Goal: Transaction & Acquisition: Book appointment/travel/reservation

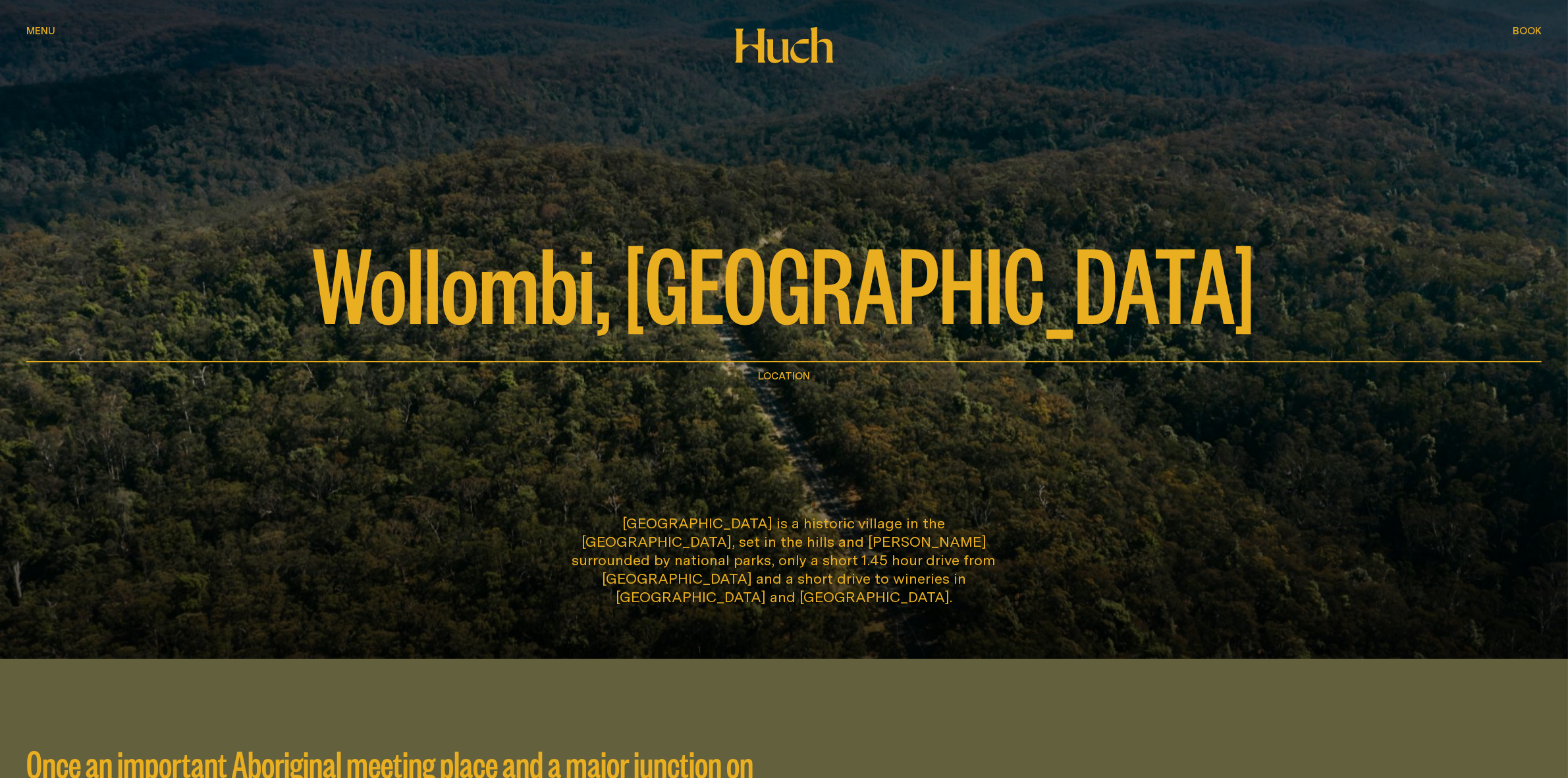
click at [36, 33] on span "Menu" at bounding box center [40, 30] width 29 height 10
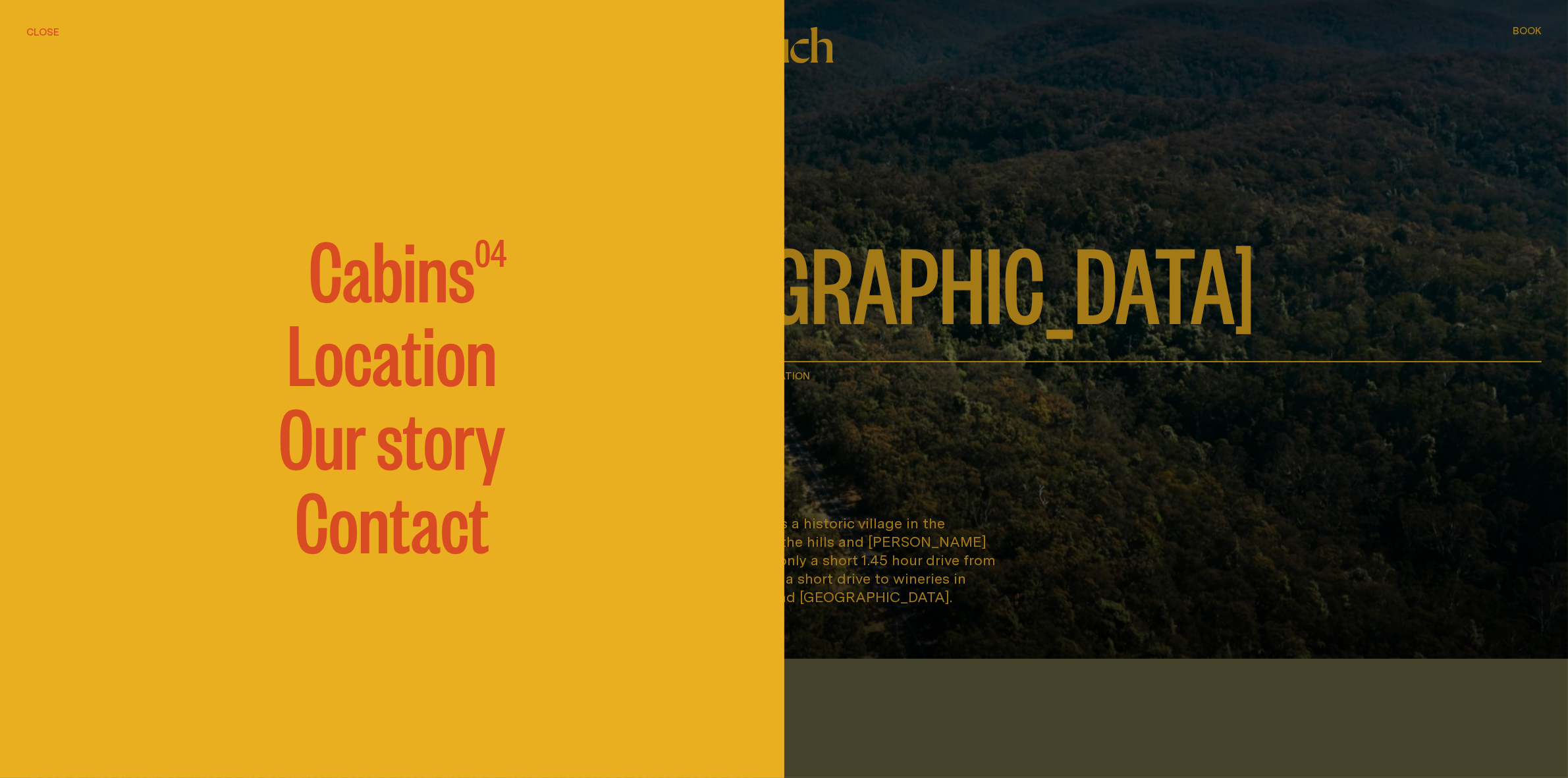
click at [1525, 30] on div at bounding box center [784, 389] width 1568 height 778
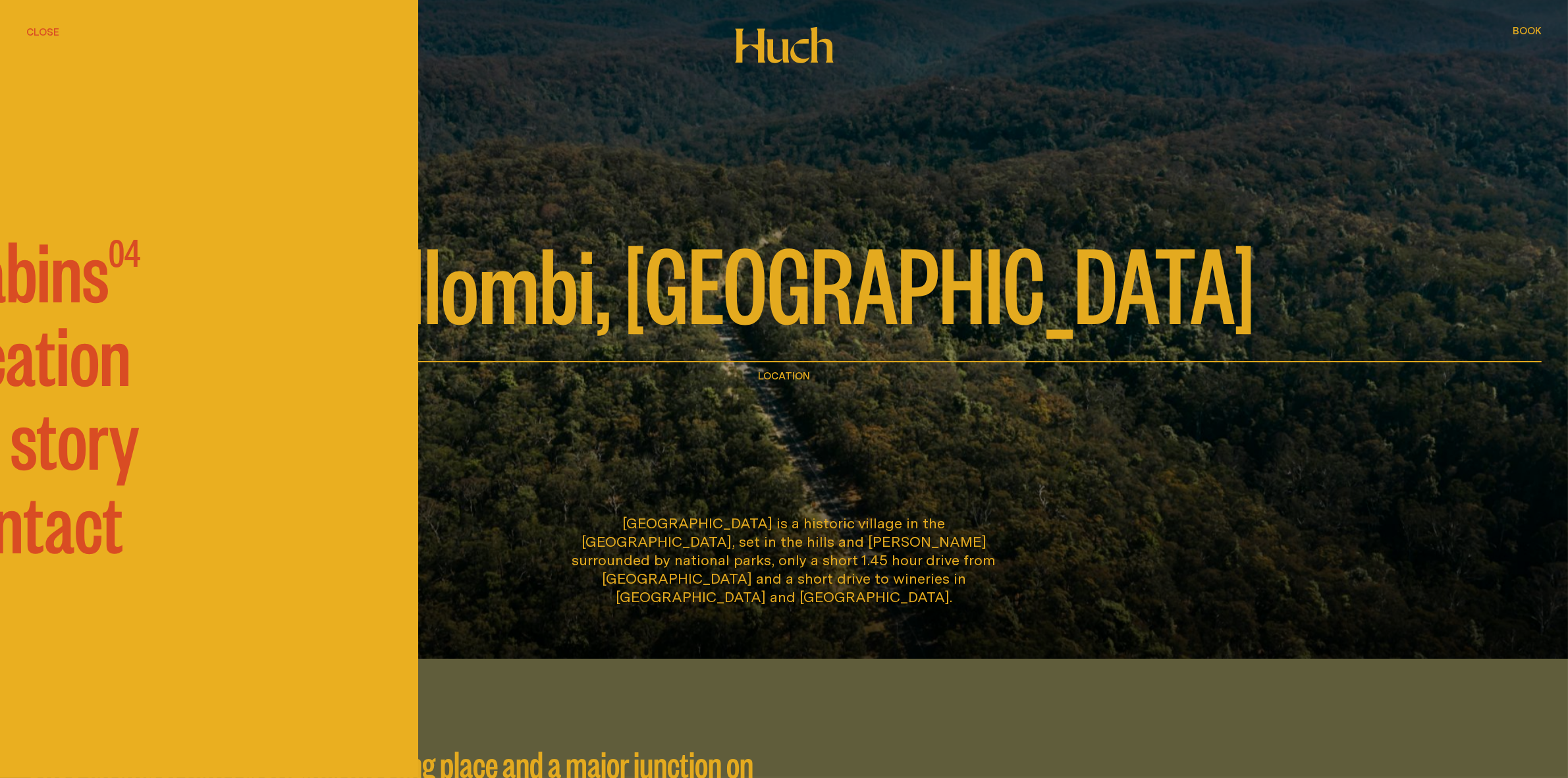
click at [1530, 31] on span "Book" at bounding box center [1527, 30] width 29 height 10
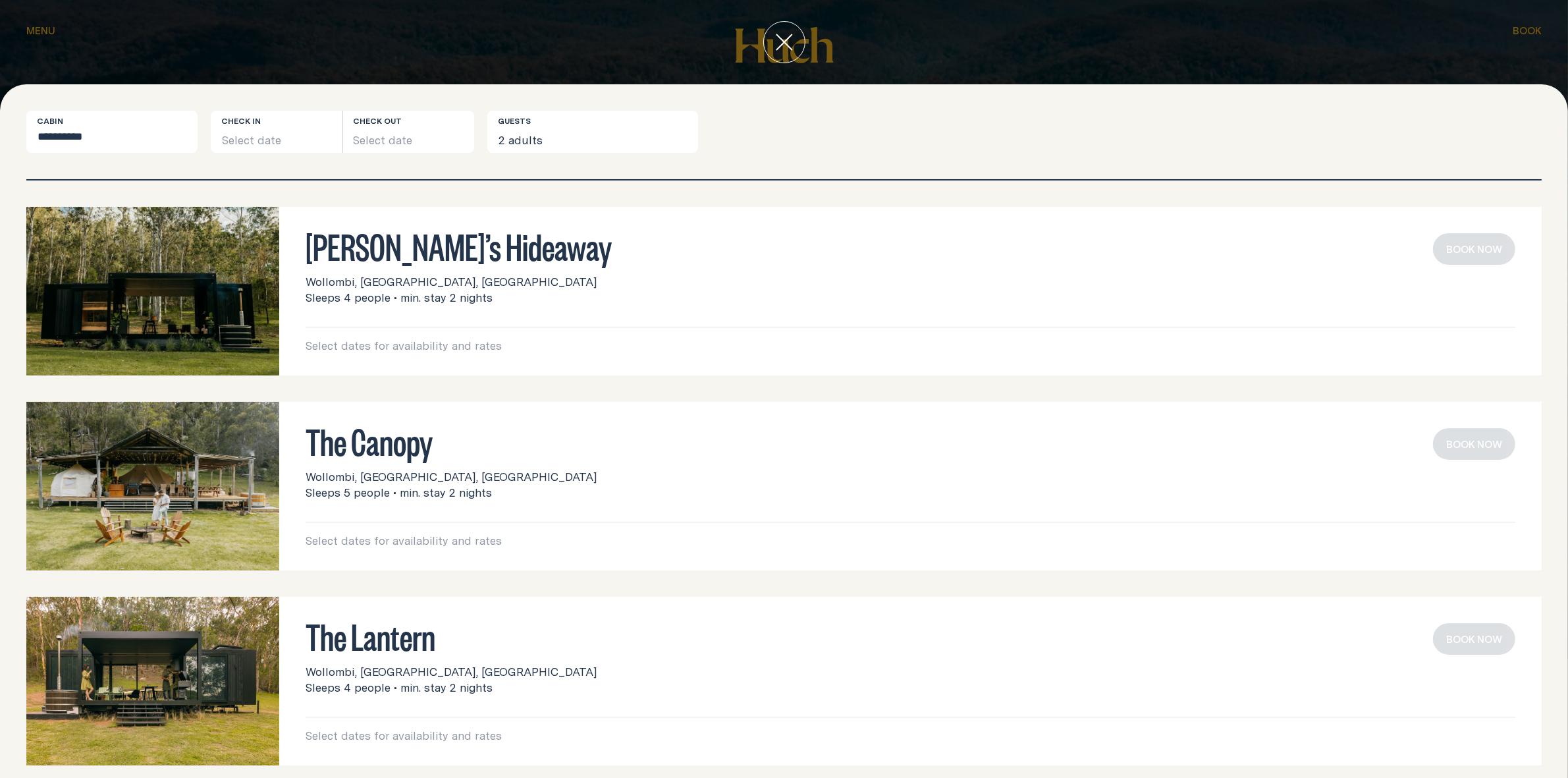
click at [772, 39] on button "close" at bounding box center [784, 42] width 42 height 42
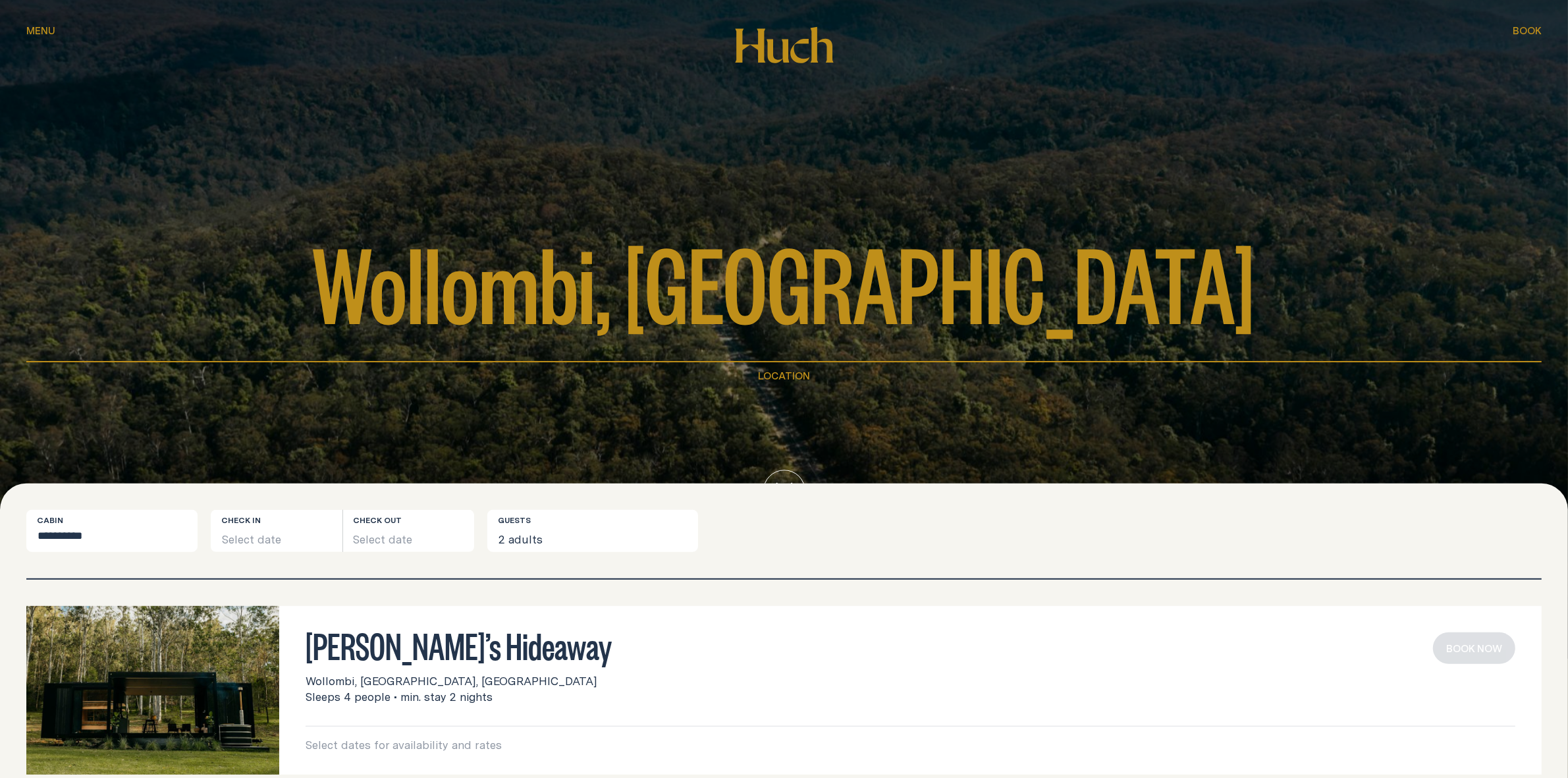
click at [40, 29] on div "Menu Menu" at bounding box center [40, 30] width 29 height 10
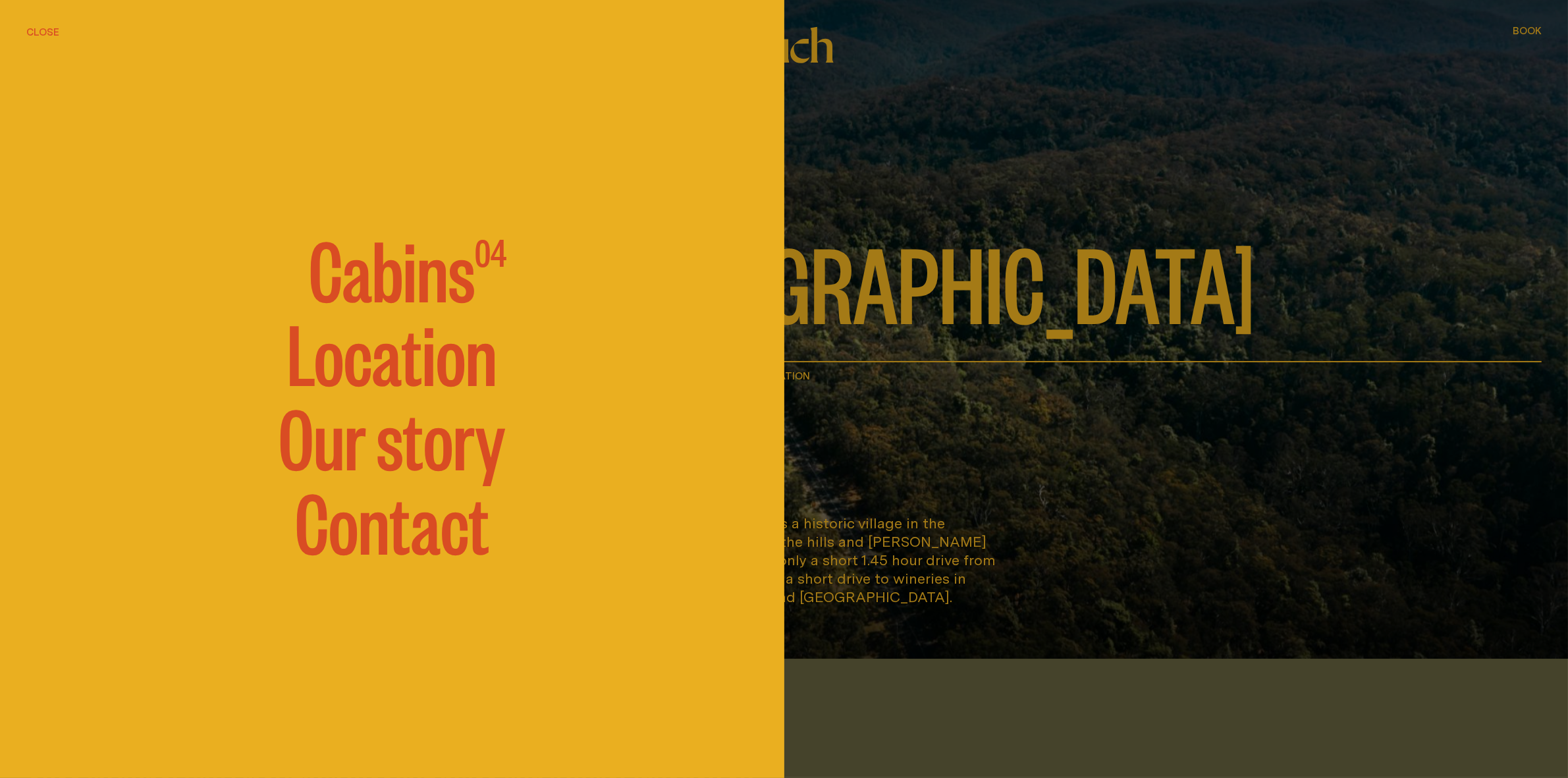
click at [423, 287] on span "Cabins" at bounding box center [392, 267] width 166 height 79
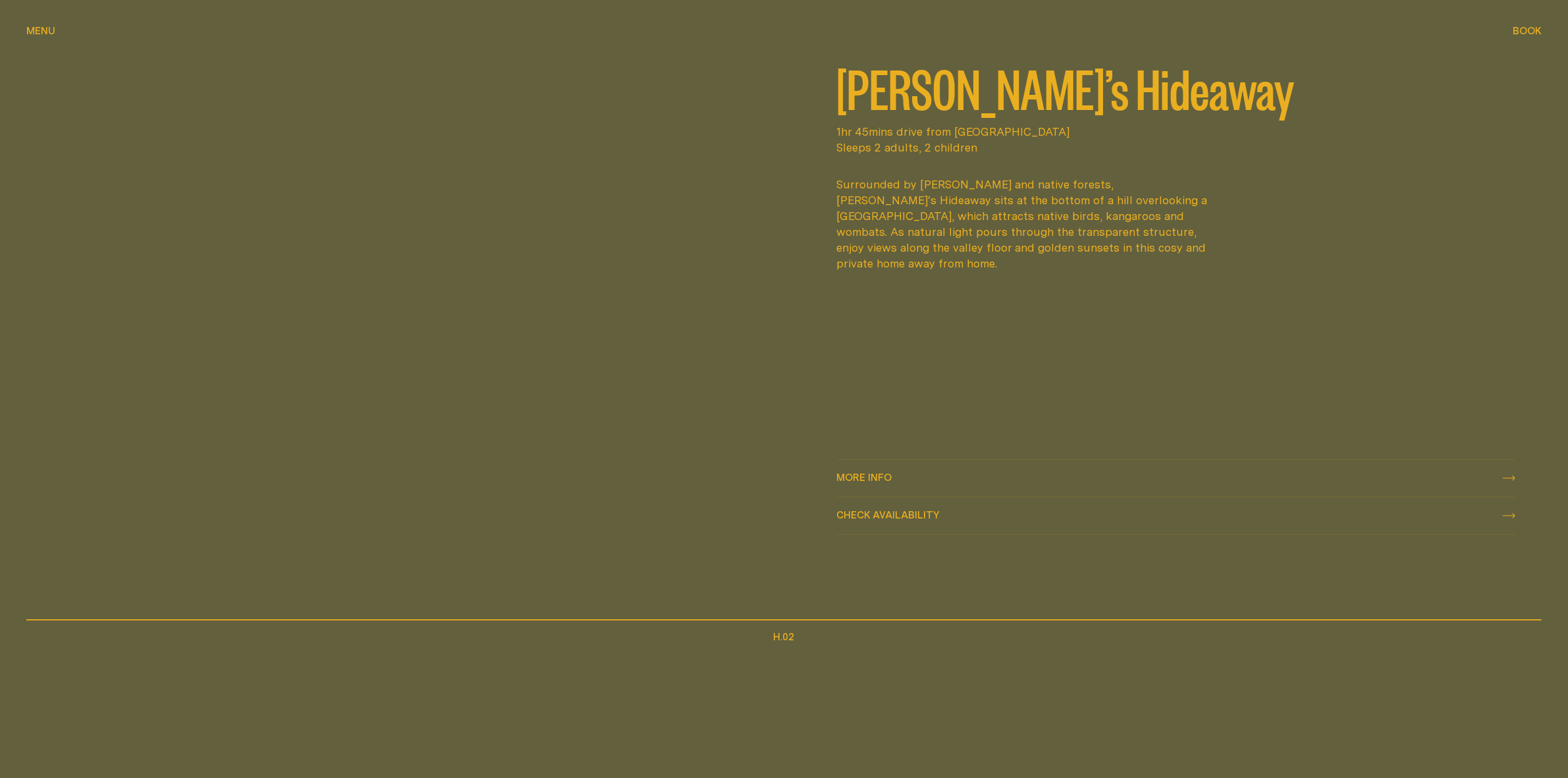
scroll to position [989, 0]
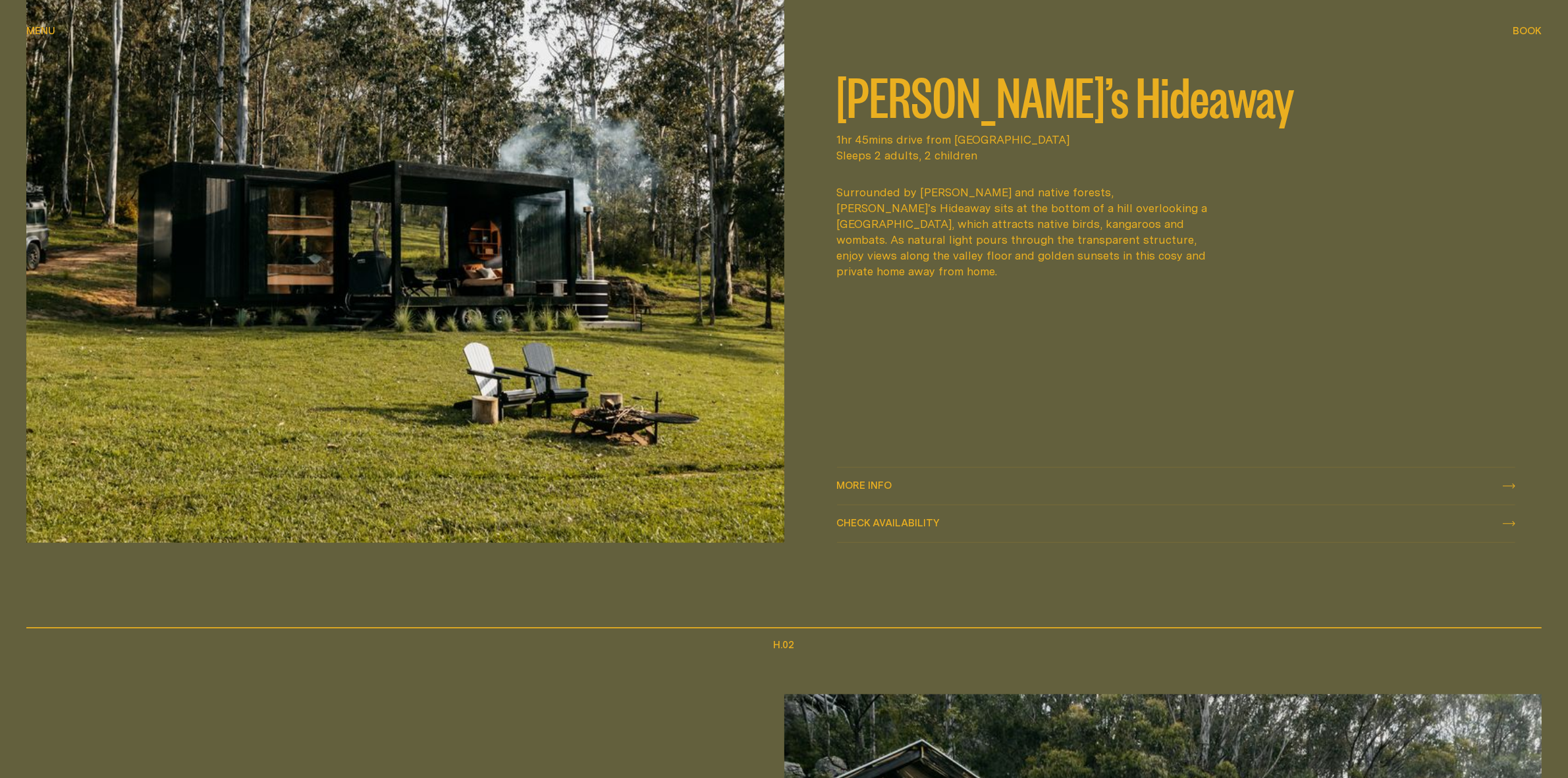
click at [904, 488] on div "More info More info" at bounding box center [1176, 486] width 679 height 15
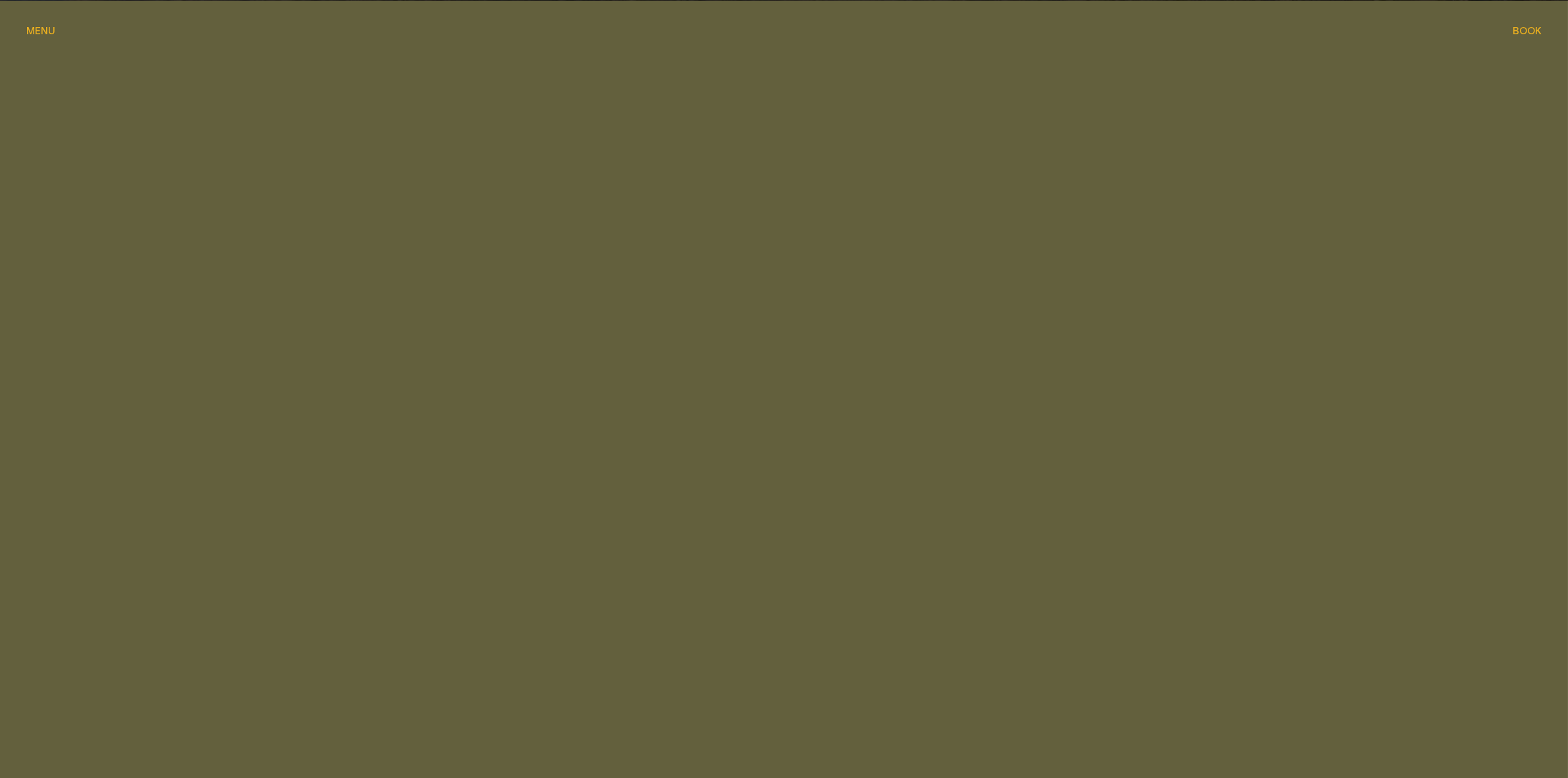
scroll to position [989, 0]
click at [1523, 32] on span "Book" at bounding box center [1527, 30] width 29 height 10
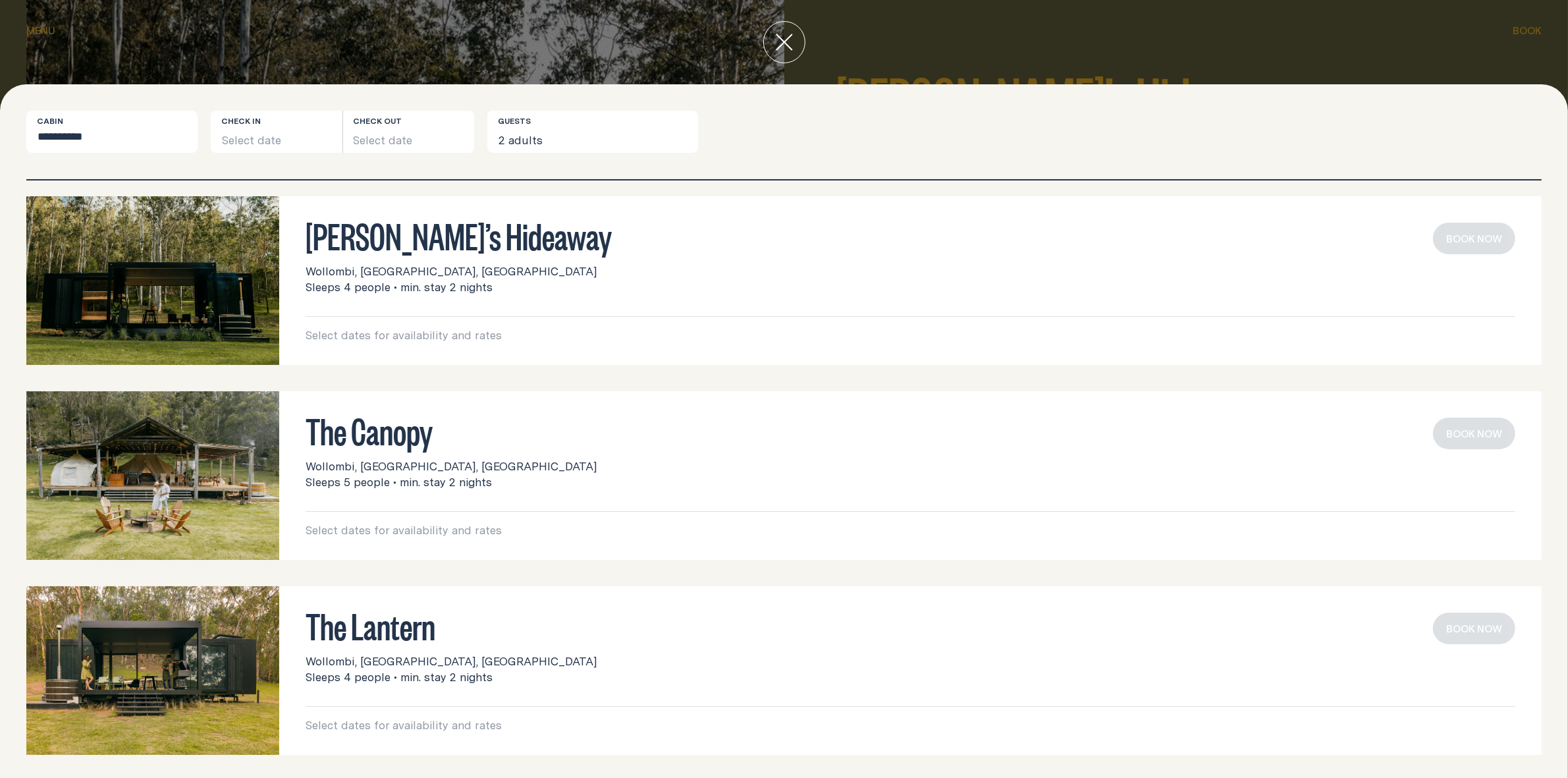
scroll to position [13, 0]
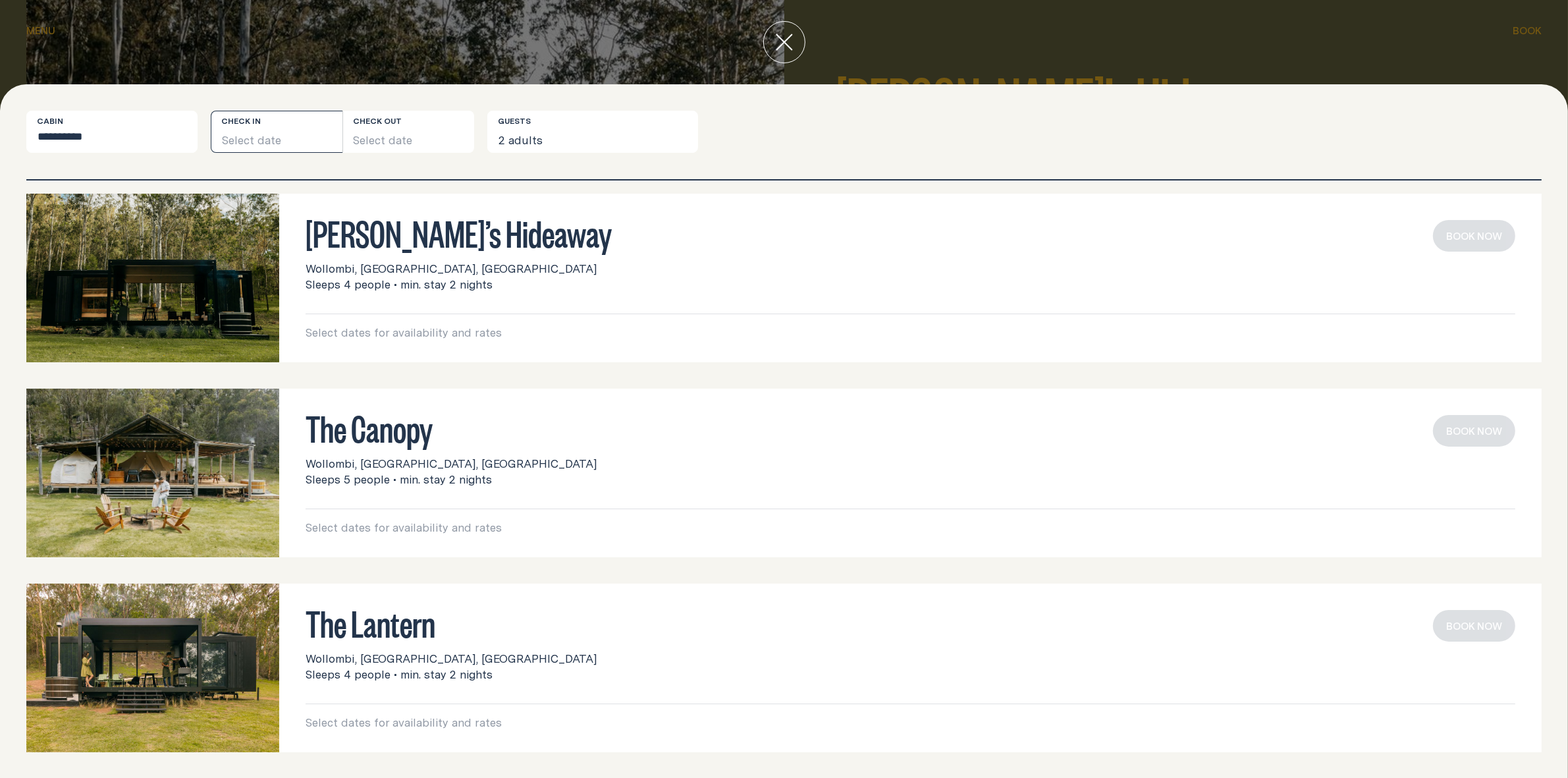
click at [245, 140] on button "Select date" at bounding box center [276, 132] width 132 height 42
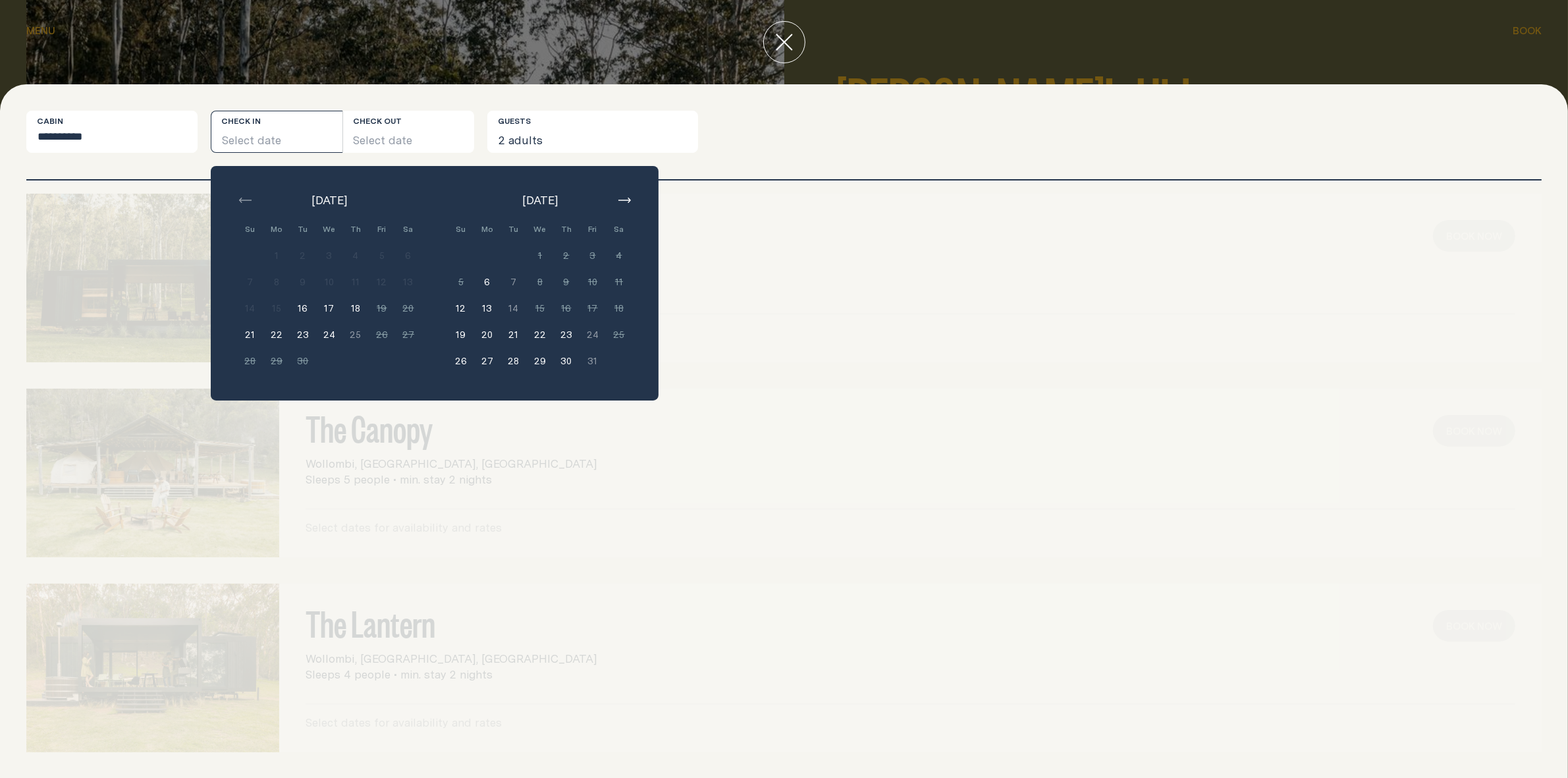
click at [624, 198] on icon "button" at bounding box center [625, 200] width 12 height 5
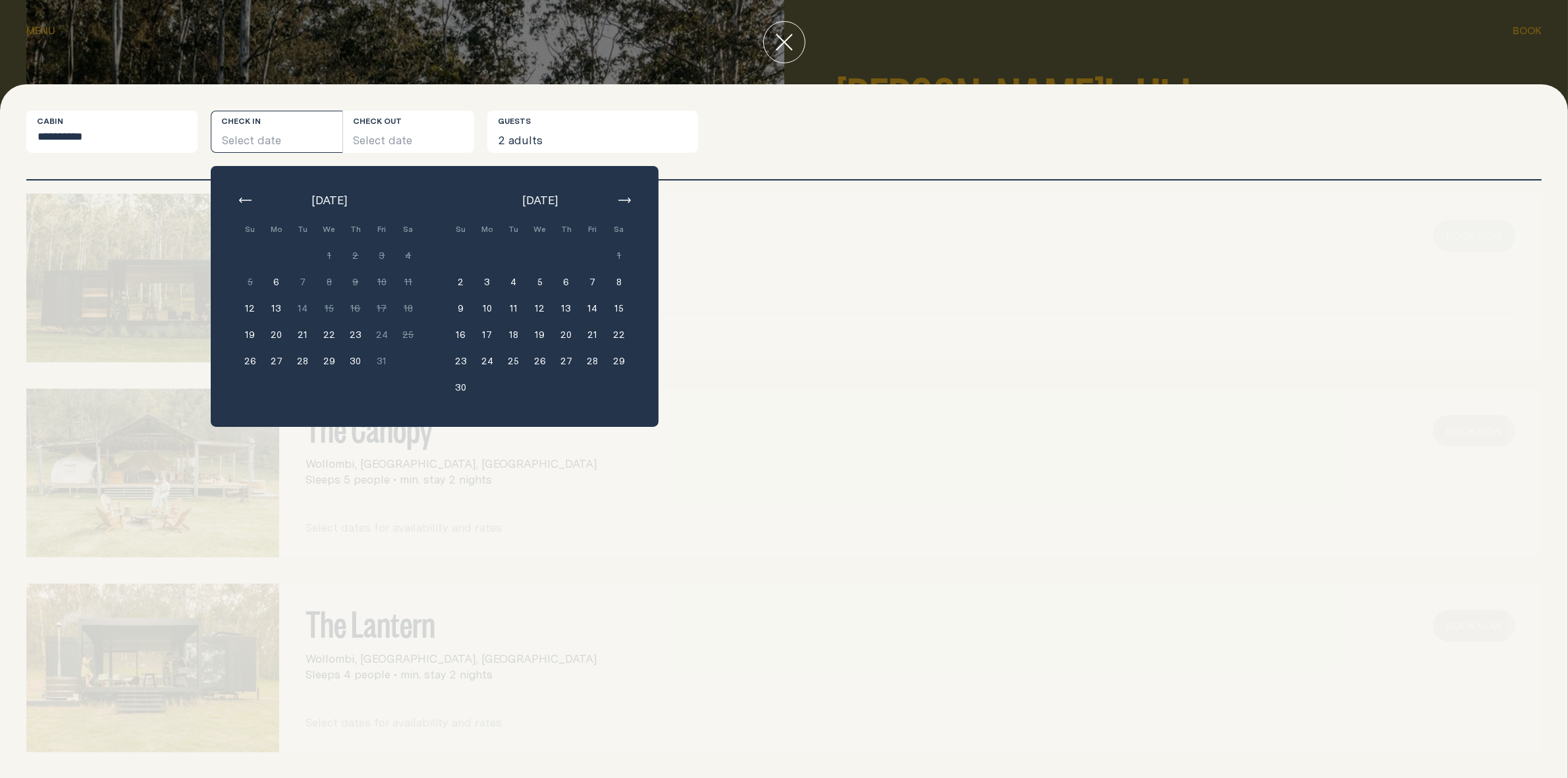
click at [591, 279] on button "7" at bounding box center [593, 282] width 26 height 26
click at [460, 307] on button "9" at bounding box center [461, 308] width 26 height 26
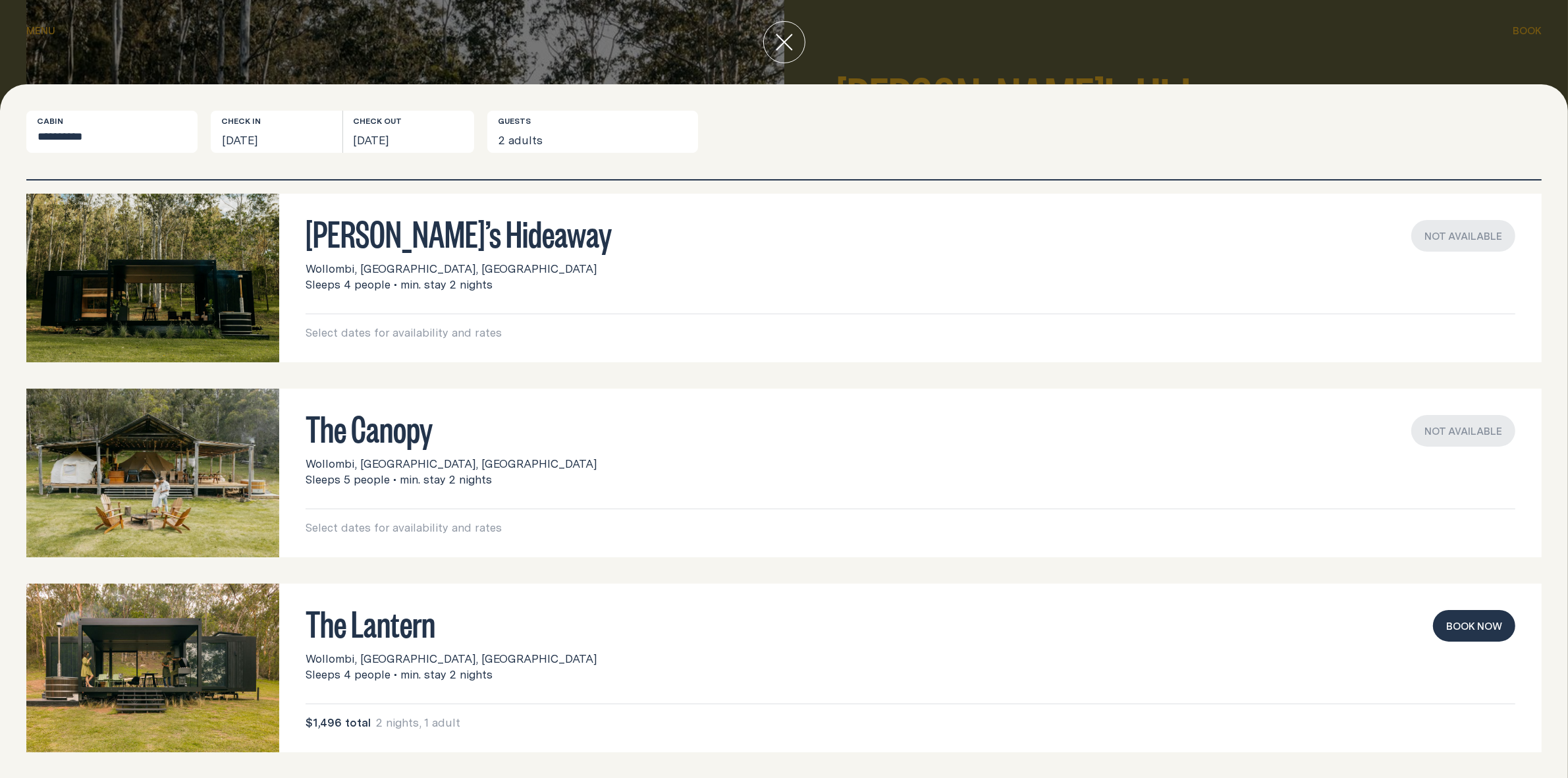
click at [1457, 631] on button "Book now" at bounding box center [1474, 625] width 82 height 32
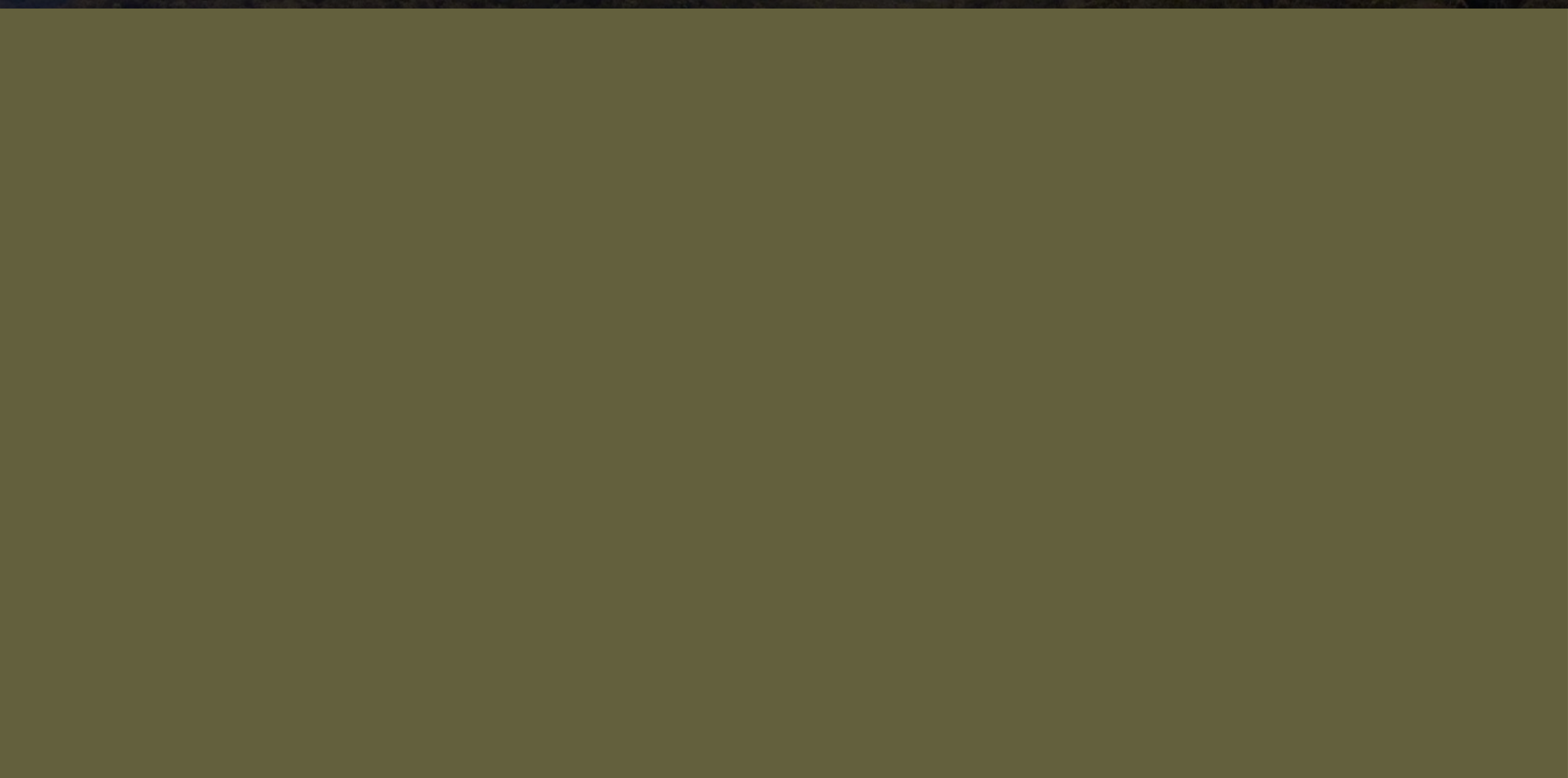
scroll to position [989, 0]
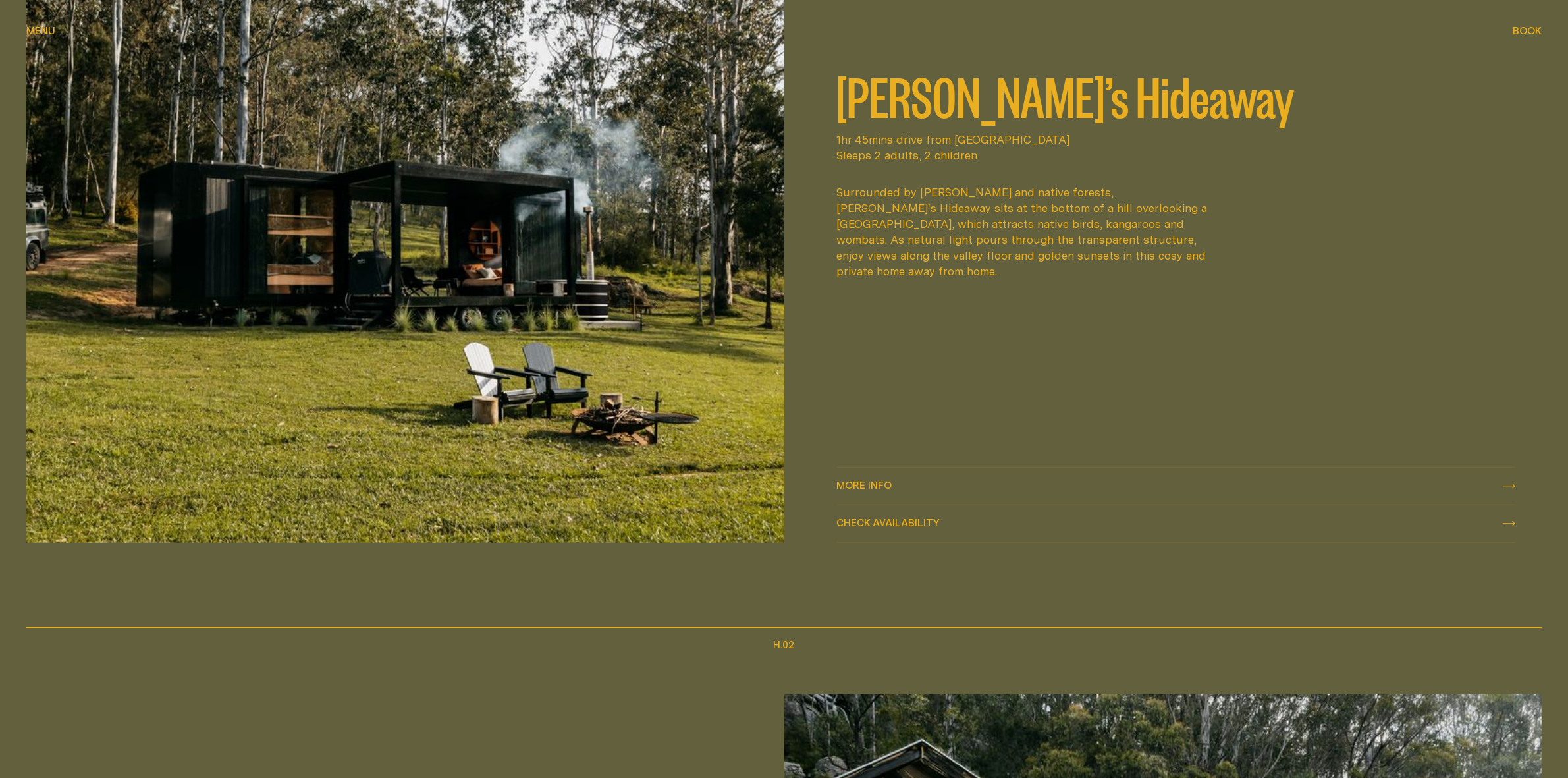
click at [1516, 28] on div "Book Book" at bounding box center [1527, 30] width 29 height 10
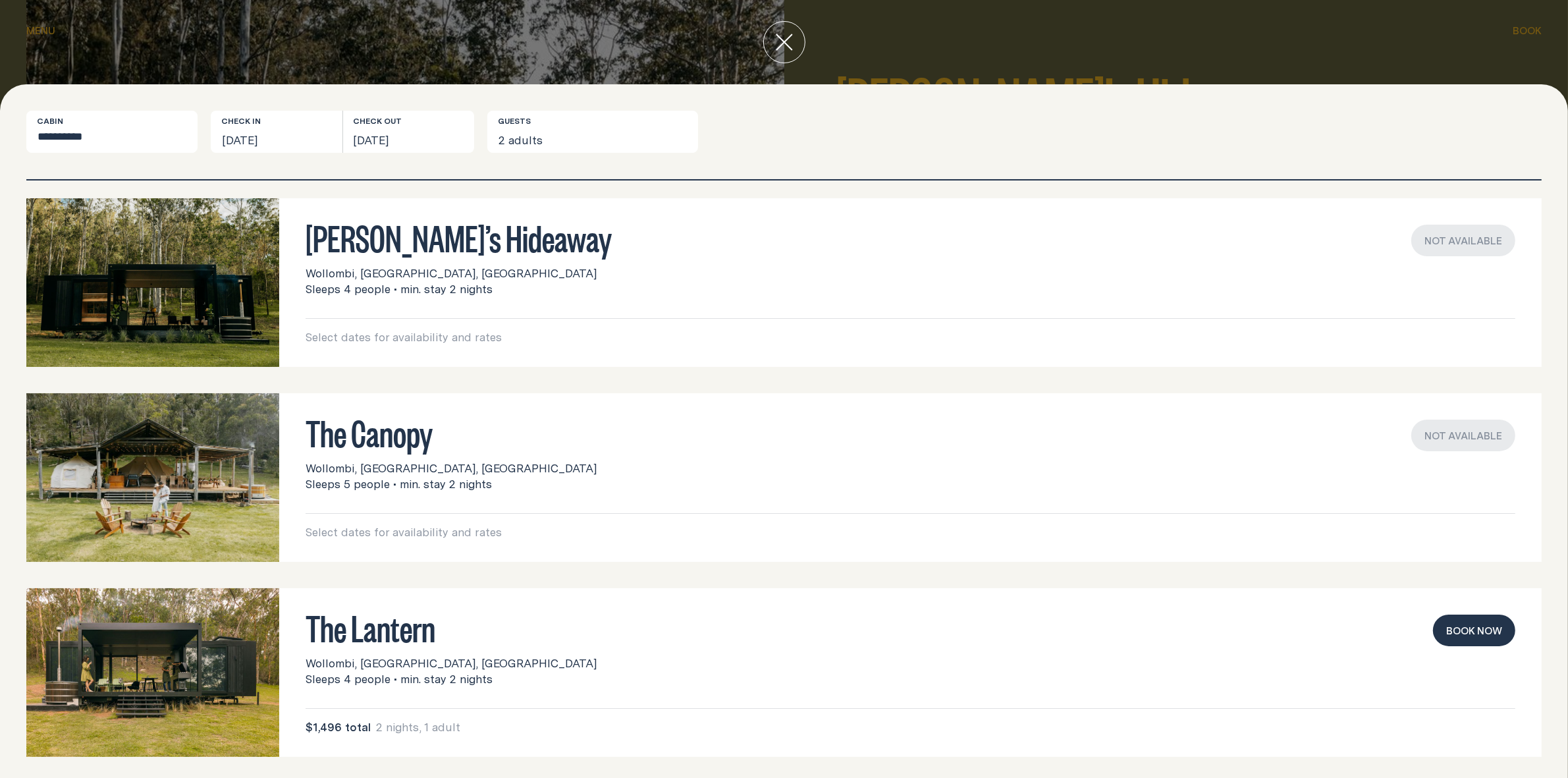
scroll to position [13, 0]
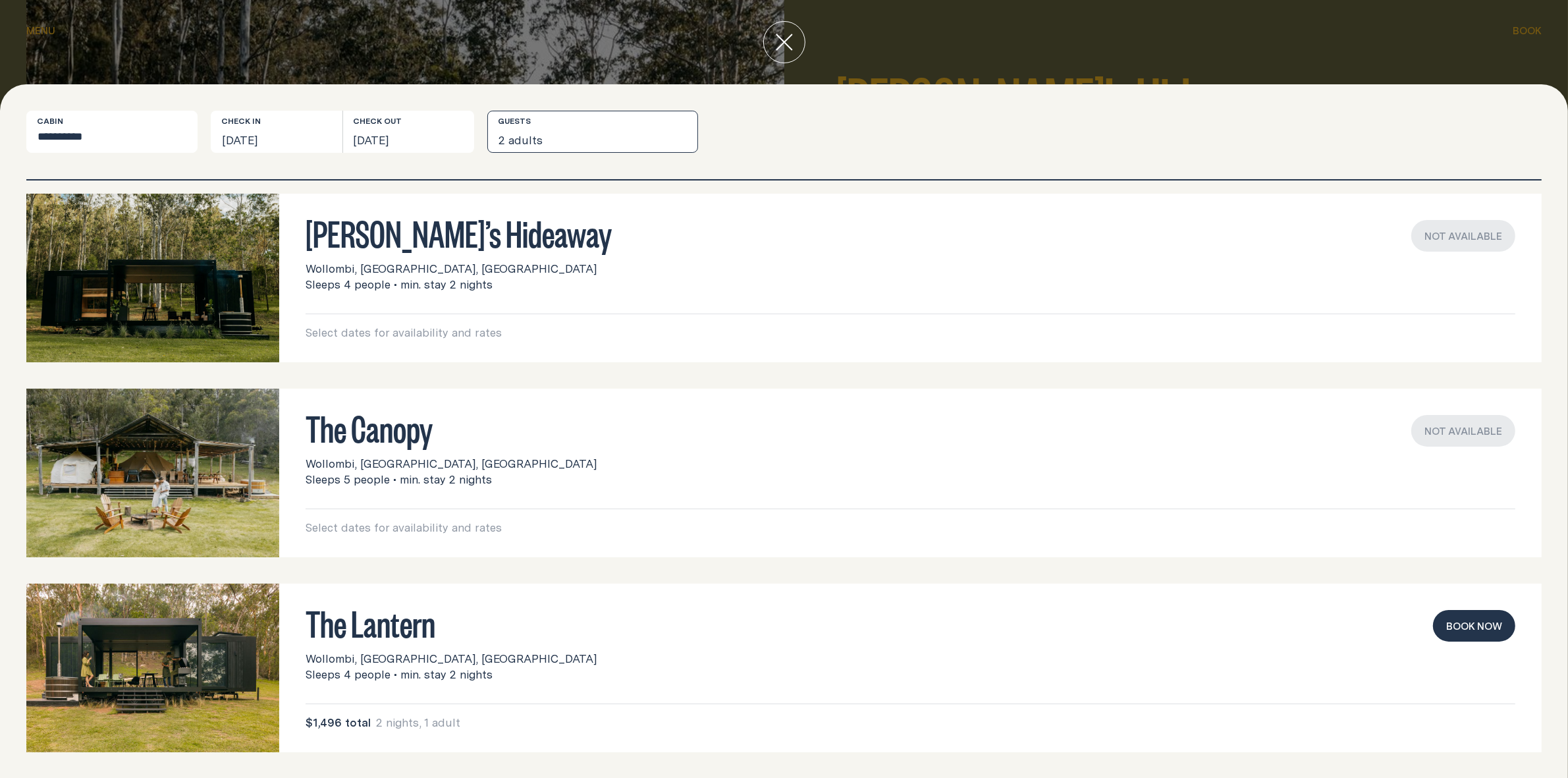
click at [574, 139] on button "2 adults" at bounding box center [593, 132] width 211 height 42
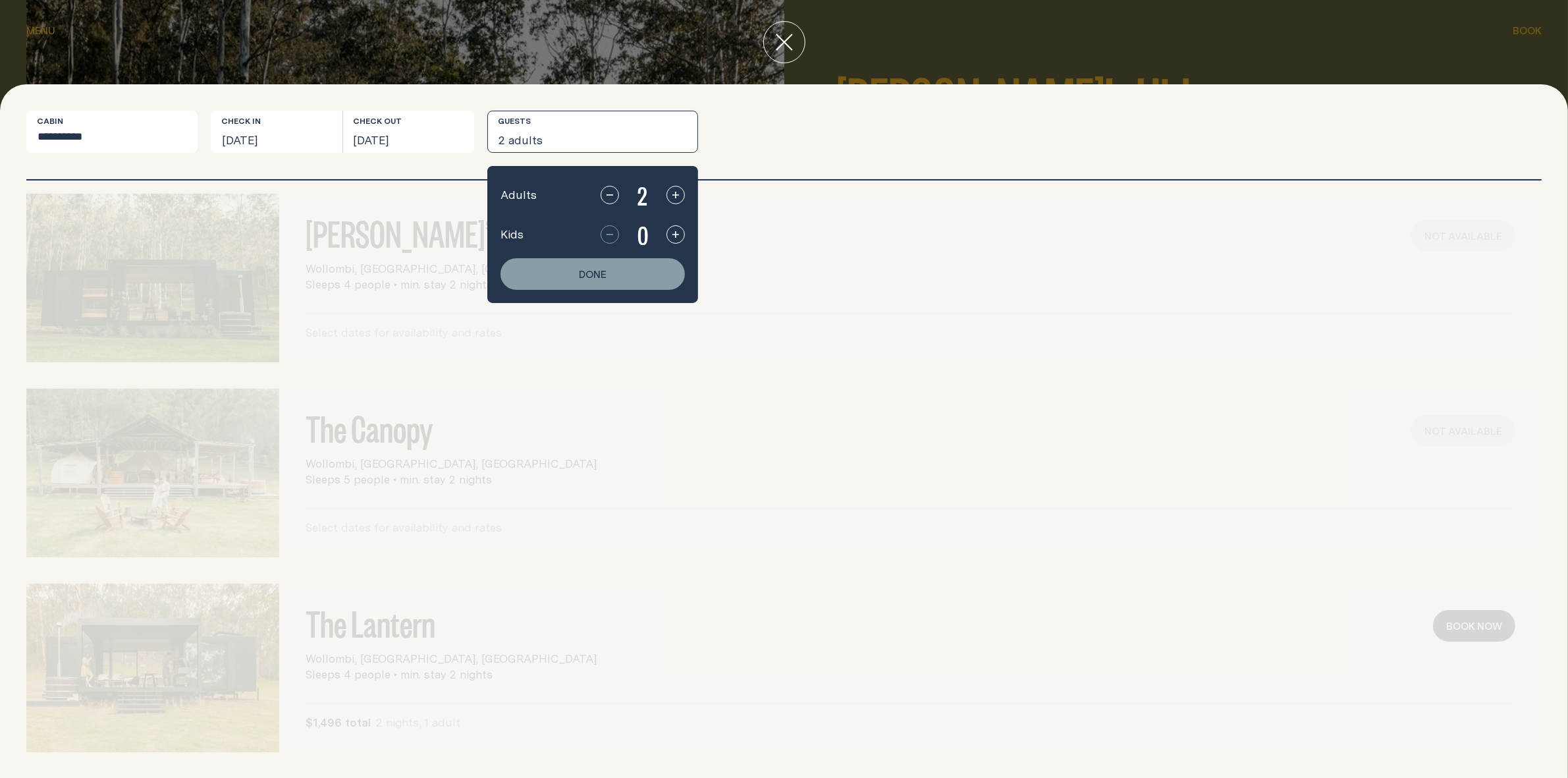
click at [574, 139] on button "2 adults" at bounding box center [593, 132] width 211 height 42
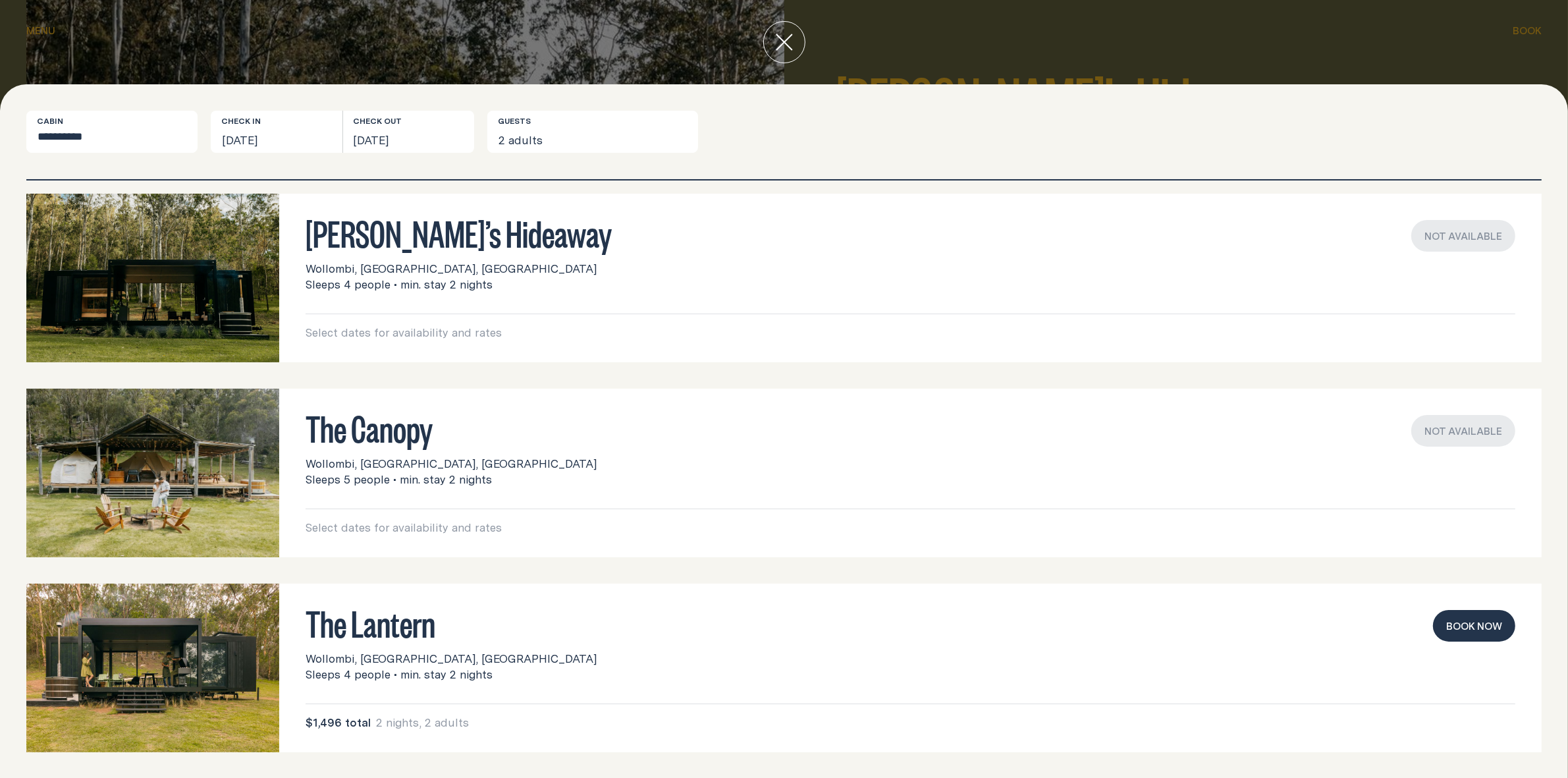
click at [1456, 630] on button "Book now" at bounding box center [1474, 625] width 82 height 32
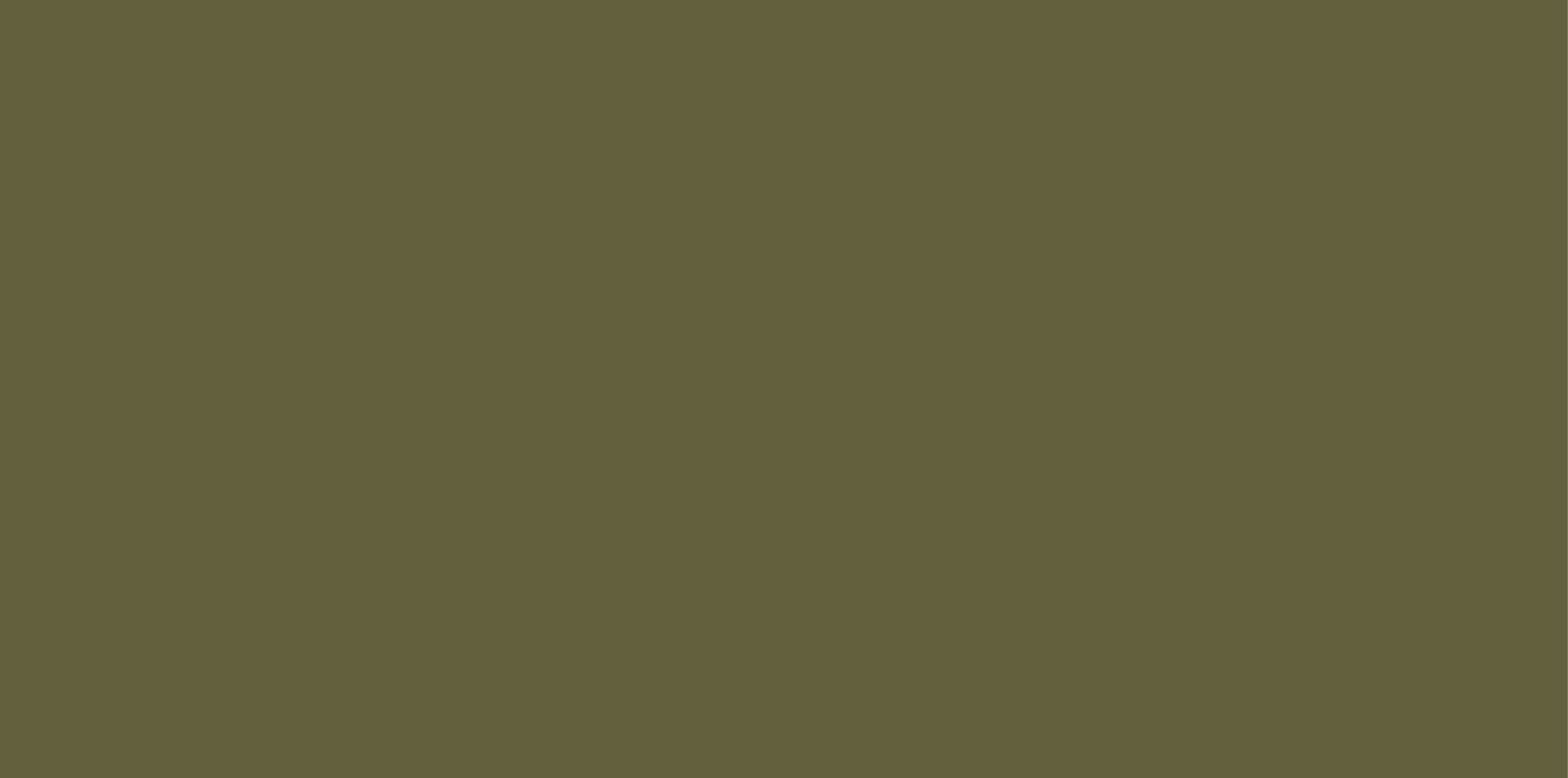
scroll to position [989, 0]
click at [1522, 27] on span "Book" at bounding box center [1527, 30] width 29 height 10
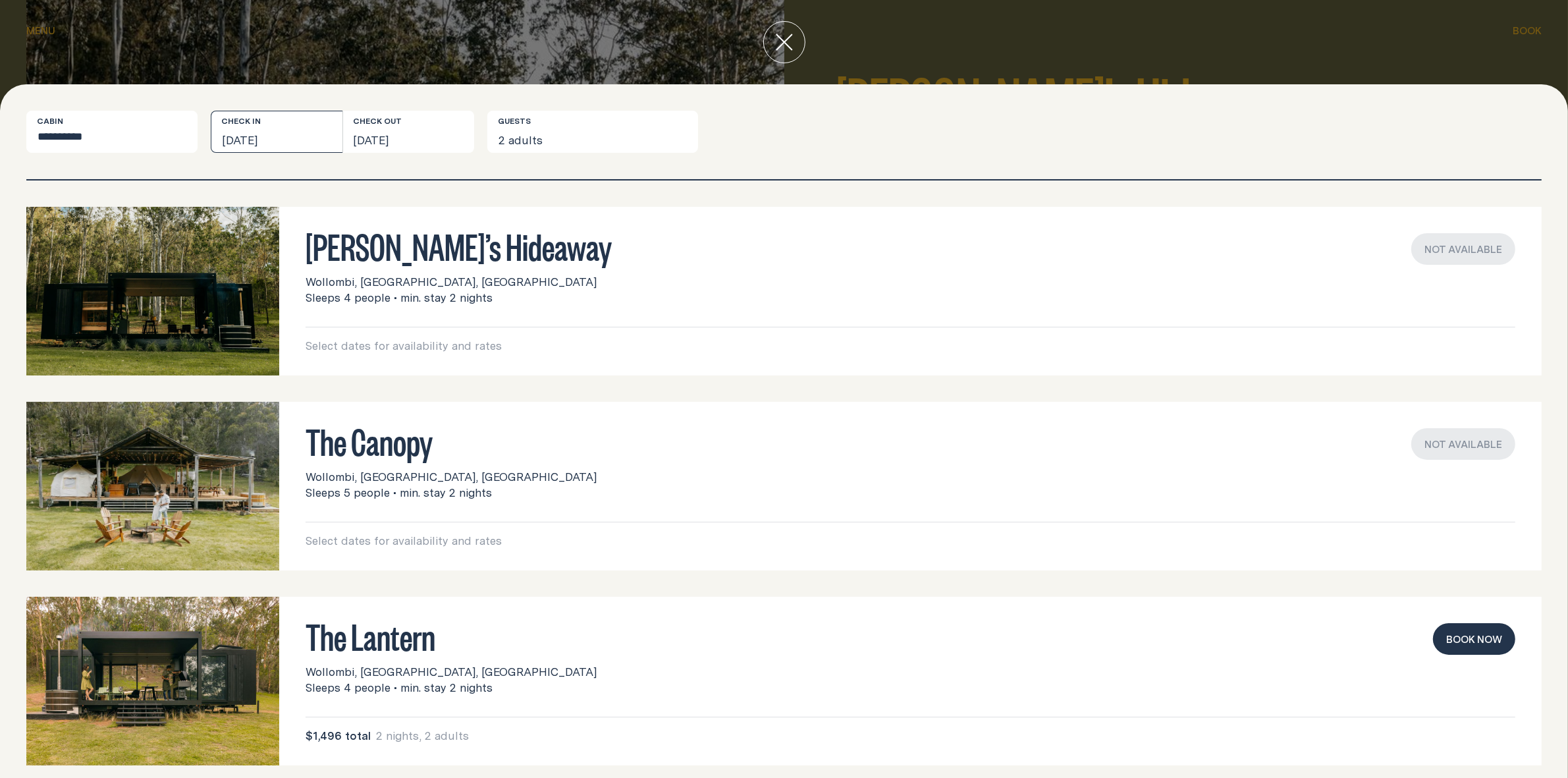
click at [310, 140] on button "[DATE]" at bounding box center [276, 132] width 132 height 42
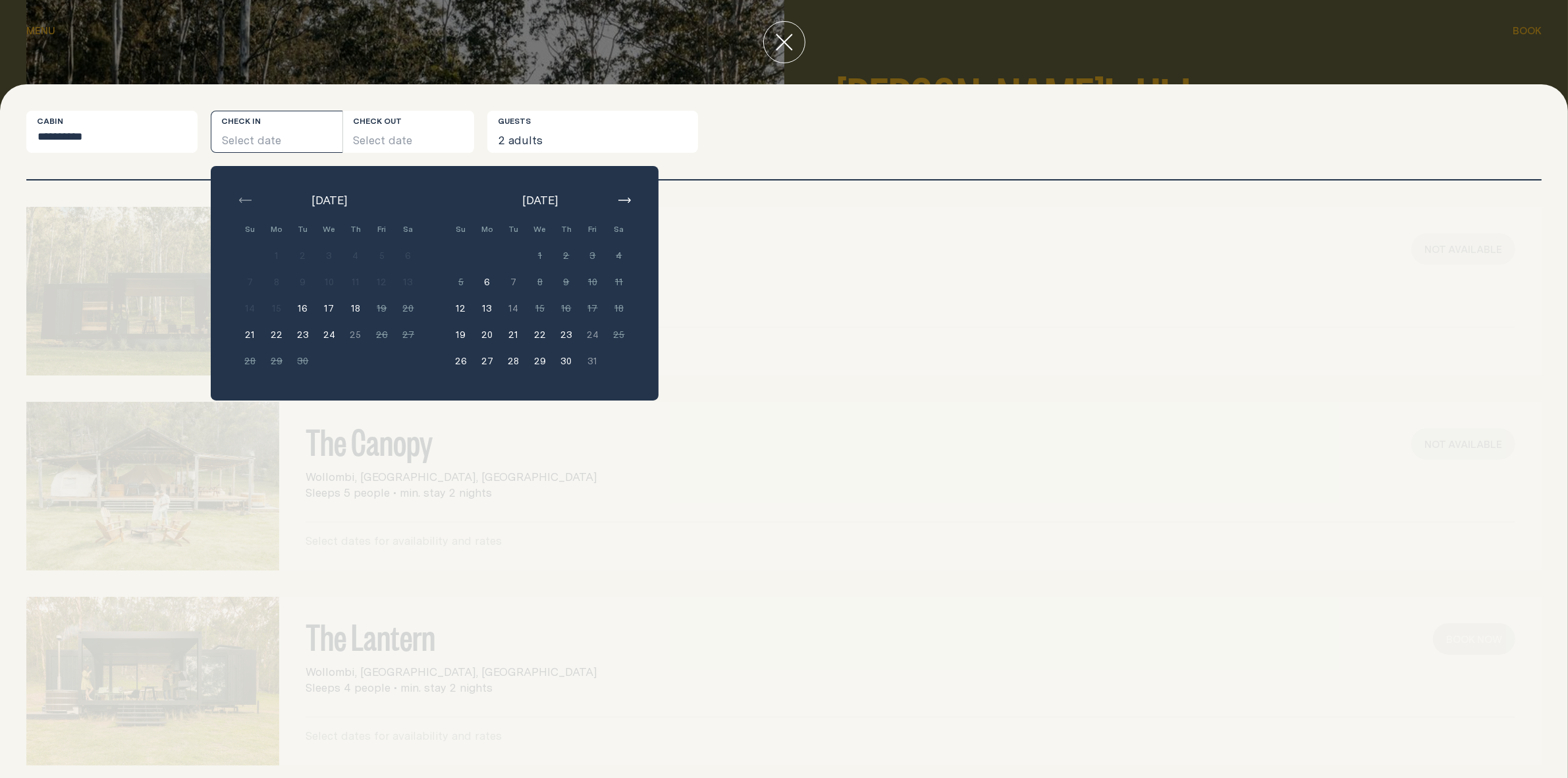
click at [626, 201] on icon "button" at bounding box center [625, 200] width 12 height 5
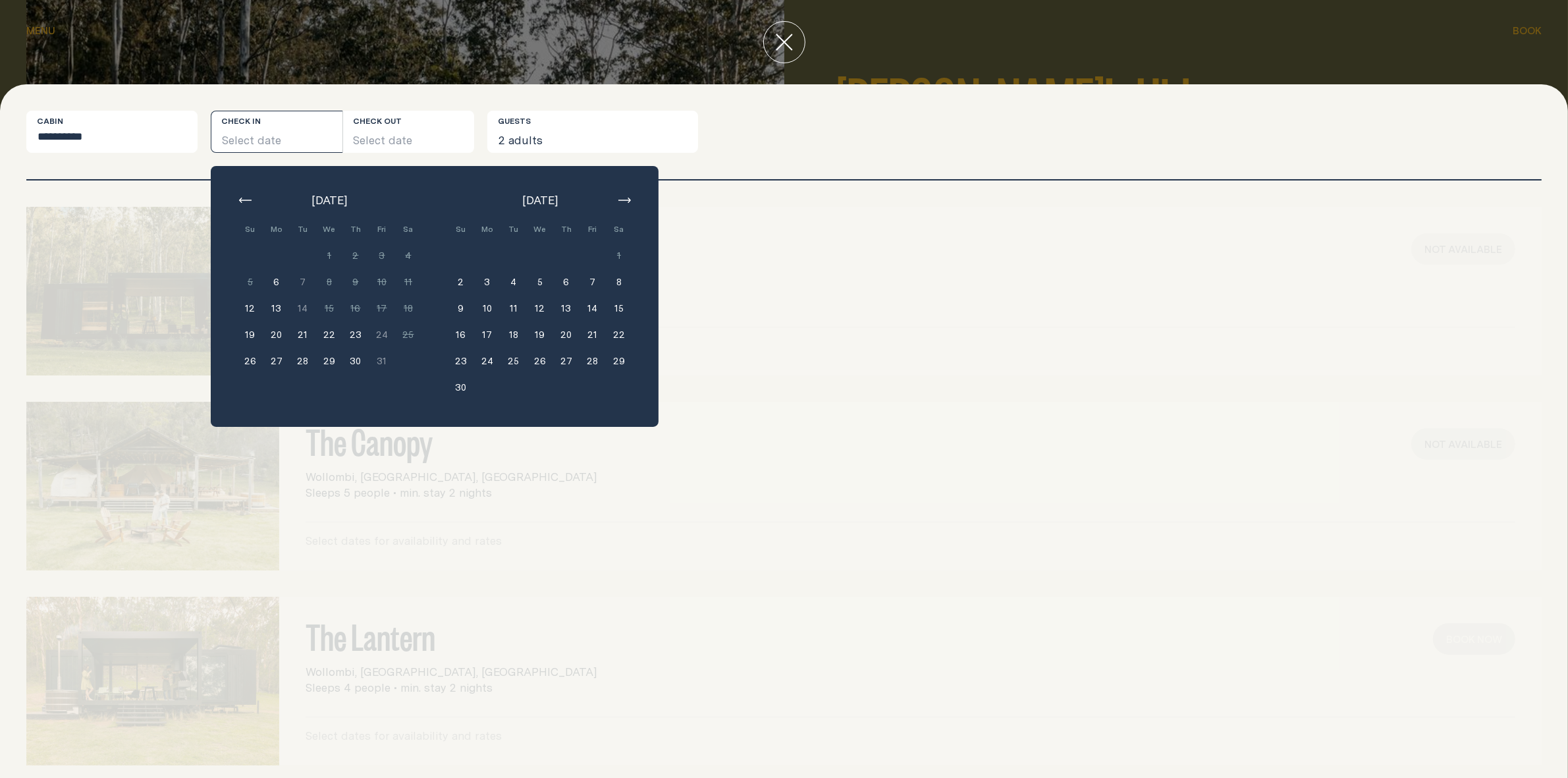
click at [626, 201] on icon "button" at bounding box center [625, 200] width 12 height 5
click at [379, 311] on button "14" at bounding box center [382, 308] width 26 height 26
click at [250, 330] on button "16" at bounding box center [250, 334] width 26 height 26
